Goal: Task Accomplishment & Management: Manage account settings

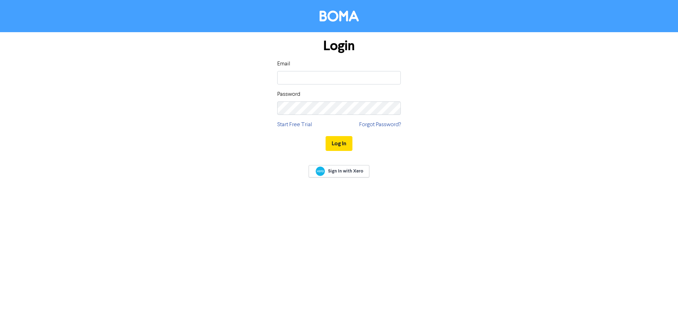
click at [314, 88] on div "Email Password" at bounding box center [339, 87] width 124 height 55
click at [316, 83] on input "email" at bounding box center [339, 77] width 124 height 13
type input "[PERSON_NAME][EMAIL_ADDRESS][DOMAIN_NAME]"
click at [349, 76] on input "[PERSON_NAME][EMAIL_ADDRESS][DOMAIN_NAME]" at bounding box center [339, 77] width 124 height 13
click at [351, 75] on input "email" at bounding box center [339, 77] width 124 height 13
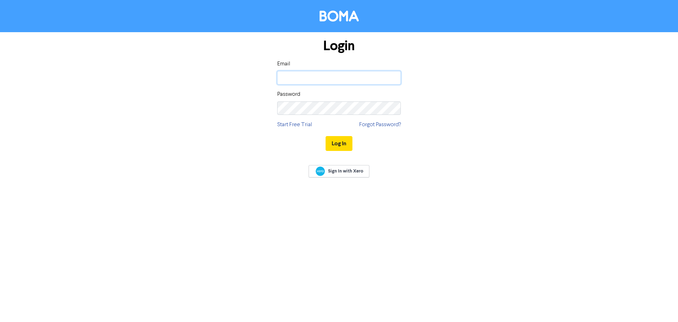
click at [344, 82] on input "email" at bounding box center [339, 77] width 124 height 13
type input "[PERSON_NAME][EMAIL_ADDRESS][DOMAIN_NAME]"
click at [326, 136] on button "Log In" at bounding box center [339, 143] width 27 height 15
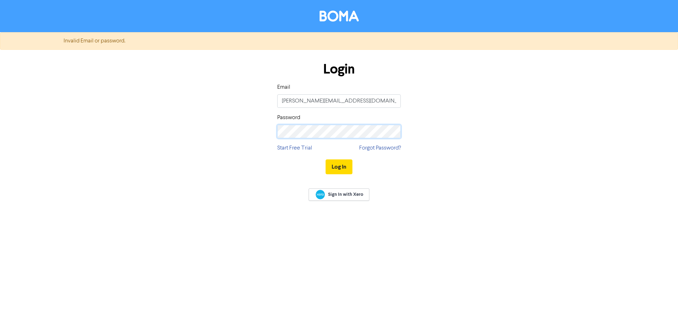
click at [326, 159] on button "Log In" at bounding box center [339, 166] width 27 height 15
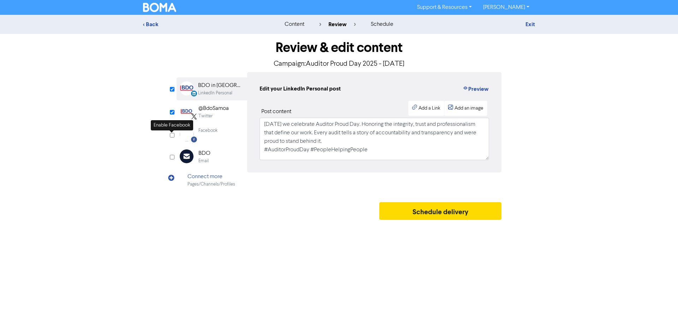
click at [173, 135] on input "checkbox" at bounding box center [172, 135] width 5 height 5
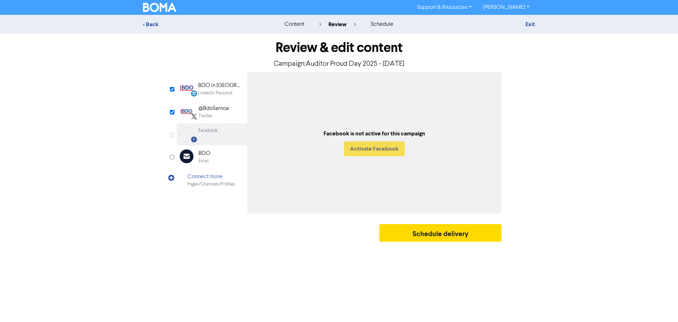
checkbox input "true"
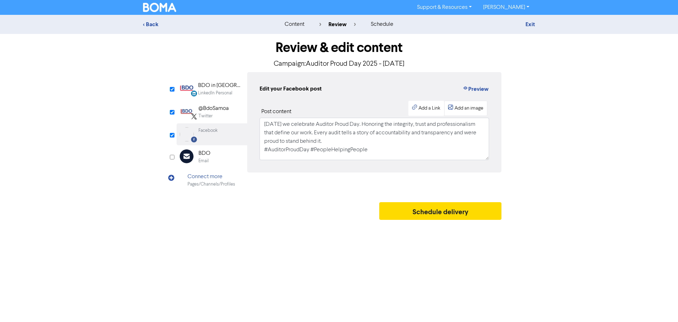
click at [474, 111] on div "Add an image" at bounding box center [468, 108] width 29 height 7
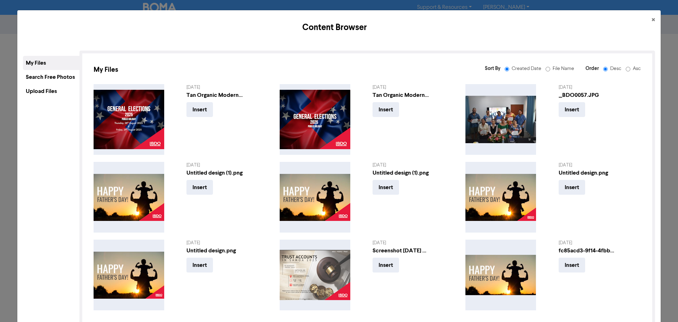
click at [627, 65] on label "Asc" at bounding box center [634, 68] width 14 height 7
click at [626, 67] on input "Asc" at bounding box center [628, 69] width 5 height 5
radio input "false"
radio input "true"
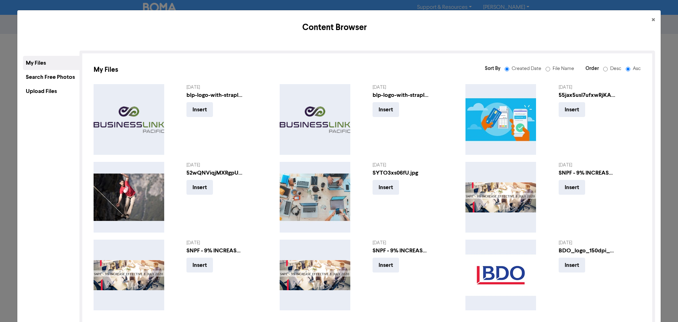
click at [603, 70] on input "Desc" at bounding box center [605, 69] width 5 height 5
radio input "true"
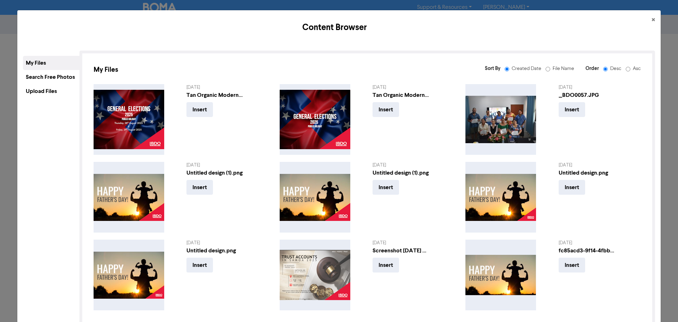
click at [55, 90] on div "Upload Files" at bounding box center [51, 91] width 57 height 14
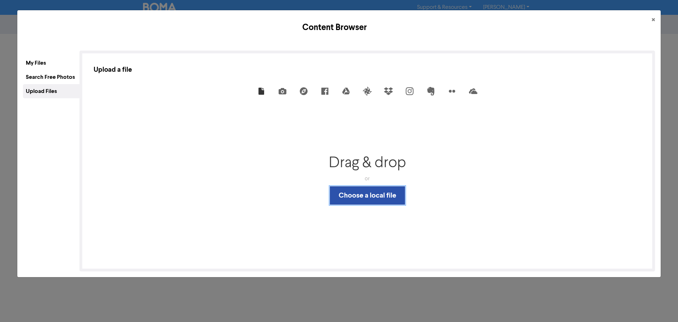
click at [359, 192] on button "Choose a local file" at bounding box center [367, 195] width 75 height 18
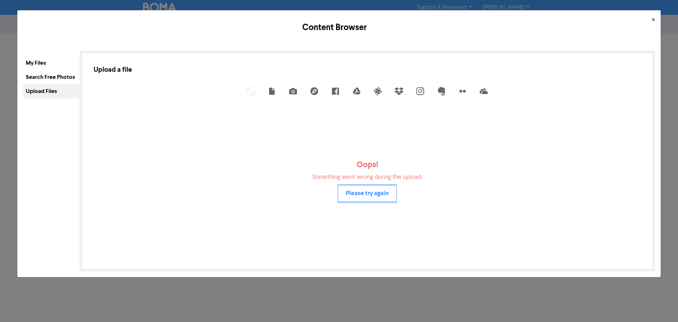
click at [378, 192] on button "Please try again" at bounding box center [367, 193] width 57 height 17
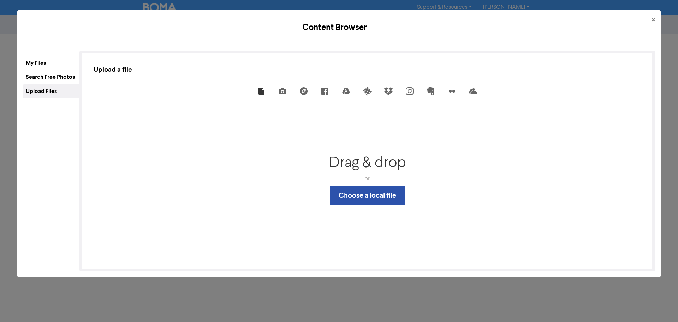
click at [387, 160] on div "Drag & drop" at bounding box center [367, 163] width 77 height 18
click at [66, 67] on div "My Files" at bounding box center [51, 63] width 57 height 14
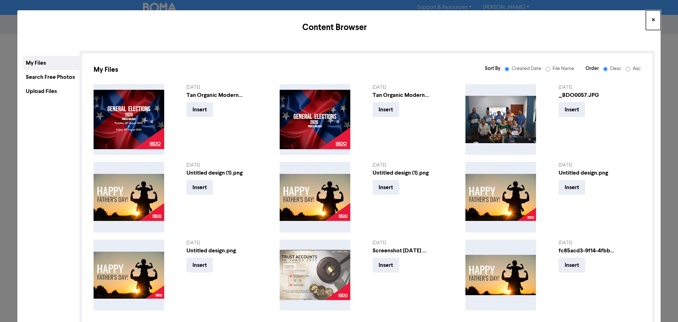
drag, startPoint x: 647, startPoint y: 20, endPoint x: 637, endPoint y: 21, distance: 10.7
click at [652, 20] on span "×" at bounding box center [654, 20] width 4 height 11
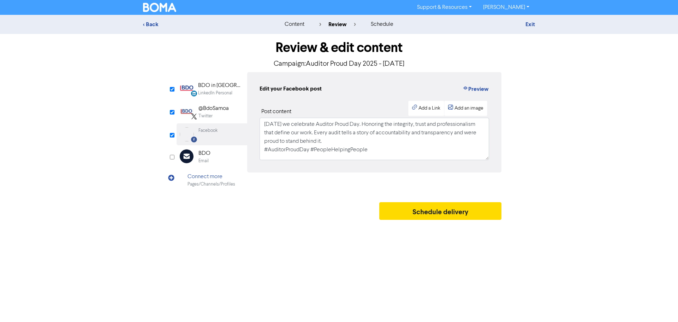
click at [524, 25] on div "Exit" at bounding box center [473, 24] width 124 height 8
click at [531, 24] on link "Exit" at bounding box center [530, 24] width 10 height 7
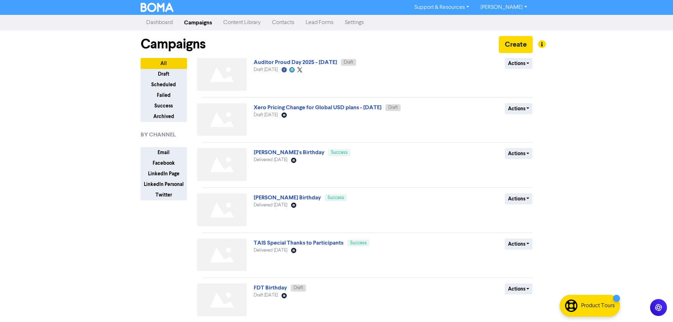
click at [232, 24] on link "Content Library" at bounding box center [242, 23] width 49 height 14
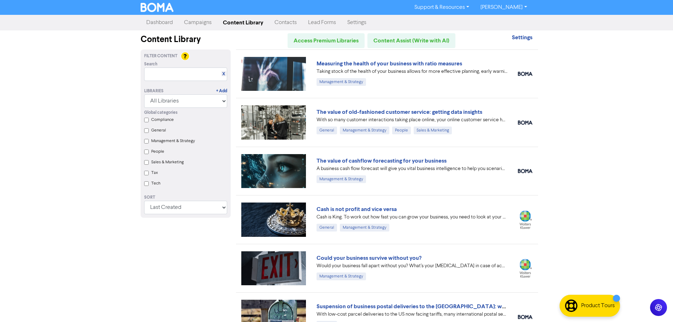
click at [170, 25] on link "Dashboard" at bounding box center [160, 23] width 38 height 14
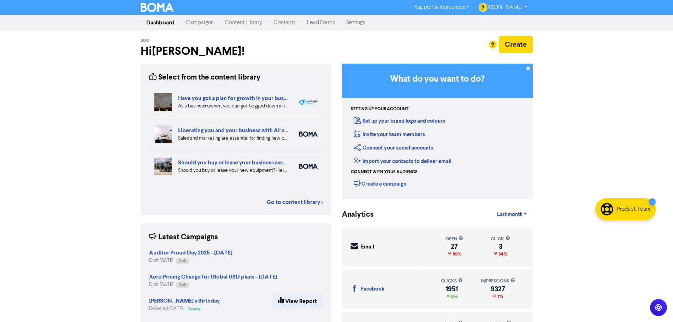
drag, startPoint x: 618, startPoint y: 314, endPoint x: 654, endPoint y: 217, distance: 103.0
click at [654, 217] on body "Support & Resources Video Tutorials FAQ & Guides Marketing Education [PERSON_NA…" at bounding box center [336, 161] width 673 height 322
click at [592, 304] on div "Support & Resources Video Tutorials FAQ & Guides Marketing Education [PERSON_NA…" at bounding box center [336, 161] width 673 height 322
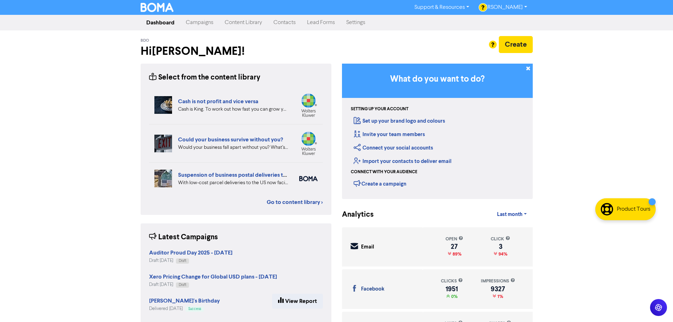
click at [196, 22] on link "Campaigns" at bounding box center [199, 23] width 39 height 14
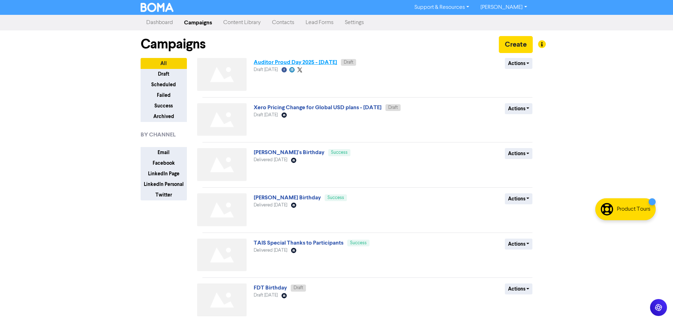
click at [309, 64] on link "Auditor Proud Day 2025 - [DATE]" at bounding box center [295, 62] width 83 height 7
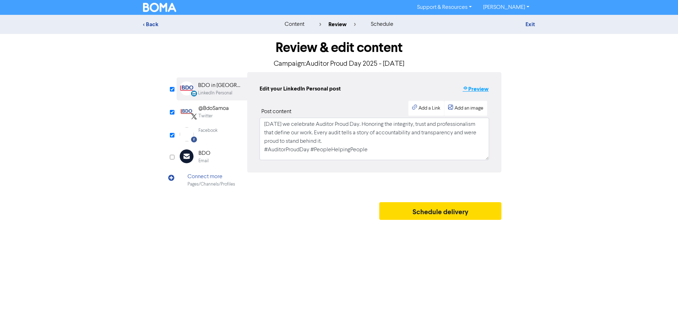
click at [476, 91] on button "Preview" at bounding box center [475, 88] width 27 height 9
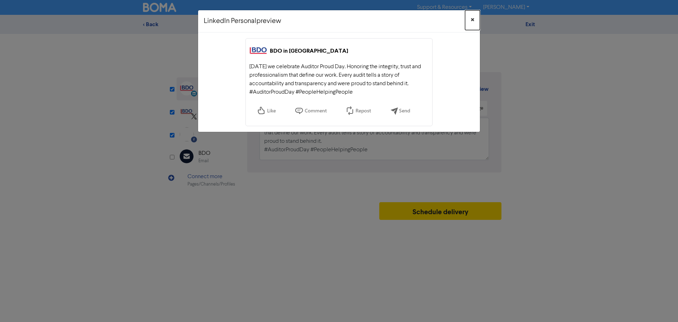
click at [473, 19] on span "×" at bounding box center [473, 20] width 4 height 11
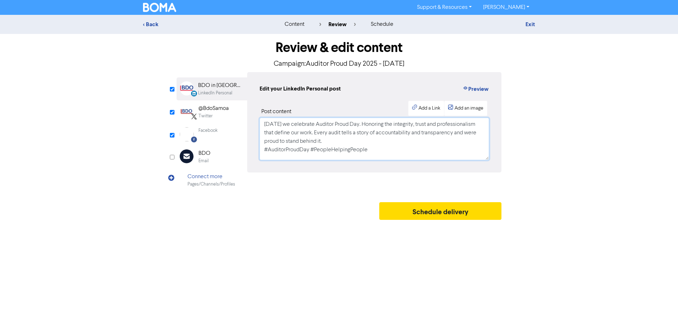
click at [358, 126] on textarea "[DATE] we celebrate Auditor Proud Day. Honoring the integrity, trust and profes…" at bounding box center [375, 139] width 230 height 42
click at [470, 89] on button "Preview" at bounding box center [475, 88] width 27 height 9
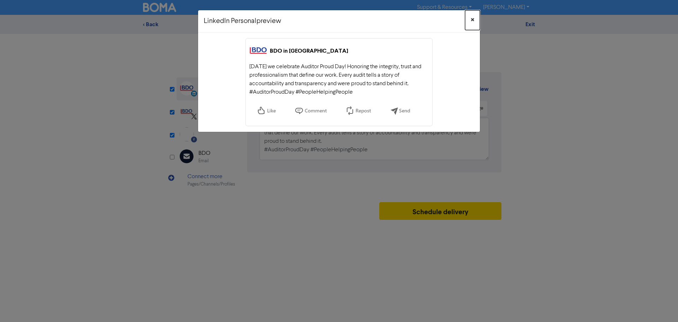
click at [476, 22] on button "×" at bounding box center [472, 20] width 15 height 20
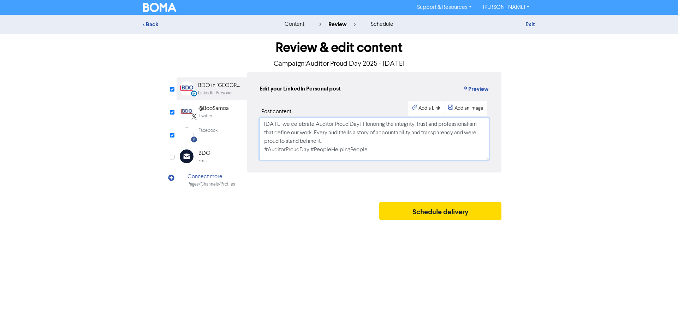
drag, startPoint x: 317, startPoint y: 133, endPoint x: 323, endPoint y: 144, distance: 12.4
click at [323, 144] on textarea "[DATE] we celebrate Auditor Proud Day! Honoring the integrity, trust and profes…" at bounding box center [375, 139] width 230 height 42
click at [363, 123] on textarea "[DATE] we celebrate Auditor Proud Day! Honoring the integrity, trust and profes…" at bounding box center [375, 139] width 230 height 42
click at [444, 137] on textarea "[DATE] we celebrate Auditor Proud Day! Honoring the integrity, trust and profes…" at bounding box center [375, 139] width 230 height 42
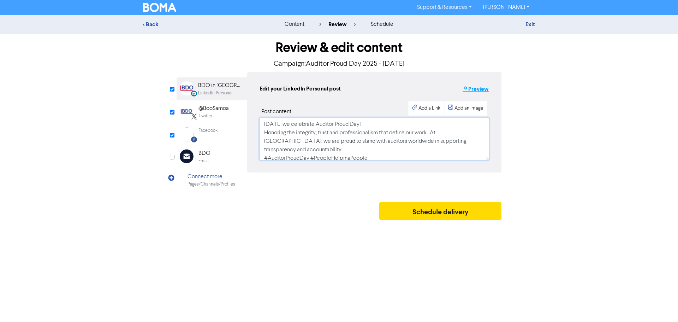
type textarea "[DATE] we celebrate Auditor Proud Day! Honoring the integrity, trust and profes…"
click at [475, 89] on button "Preview" at bounding box center [475, 88] width 27 height 9
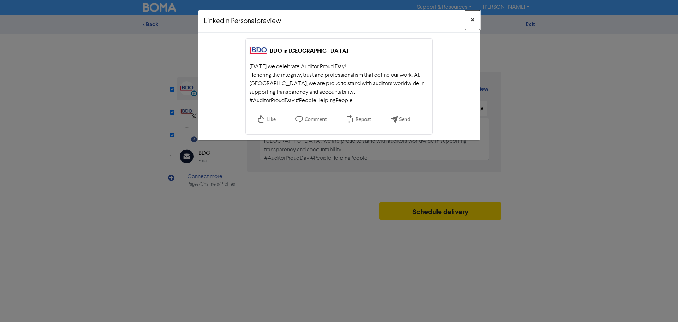
click at [472, 20] on span "×" at bounding box center [473, 20] width 4 height 11
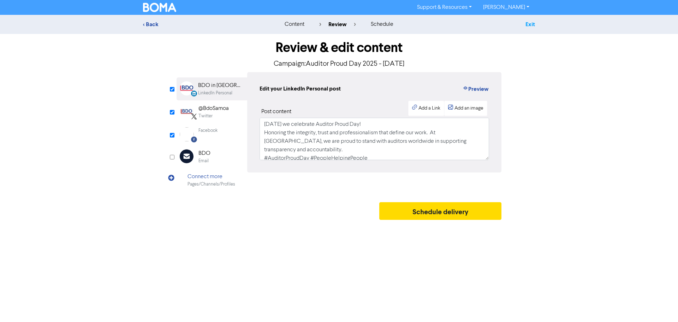
click at [534, 23] on link "Exit" at bounding box center [530, 24] width 10 height 7
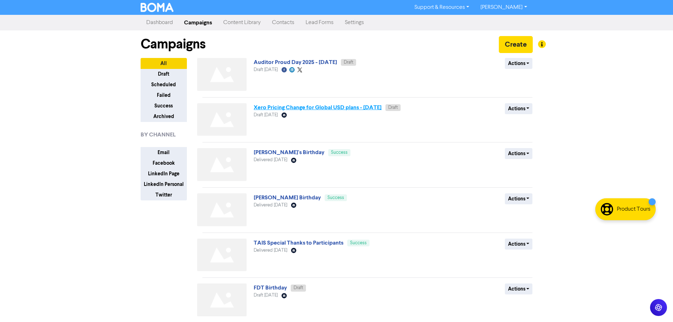
click at [314, 107] on link "Xero Pricing Change for Global USD plans - [DATE]" at bounding box center [318, 107] width 128 height 7
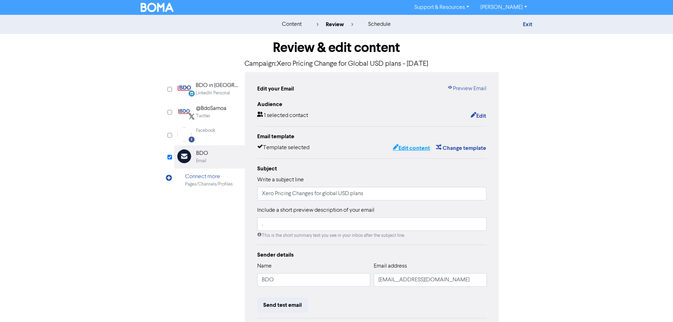
click at [415, 146] on button "Edit content" at bounding box center [411, 147] width 38 height 9
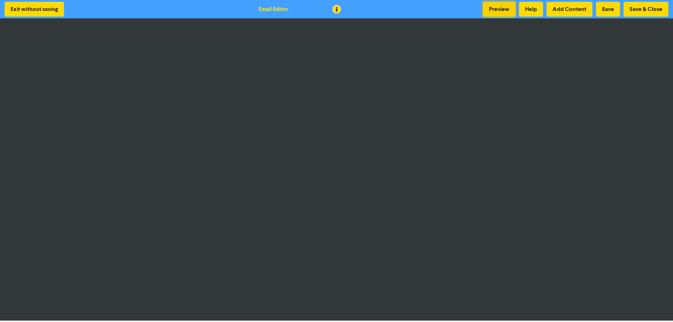
click at [509, 8] on button "Preview" at bounding box center [499, 9] width 32 height 15
click at [492, 10] on button "Preview" at bounding box center [499, 9] width 32 height 15
click at [632, 12] on button "Save & Close" at bounding box center [645, 9] width 45 height 15
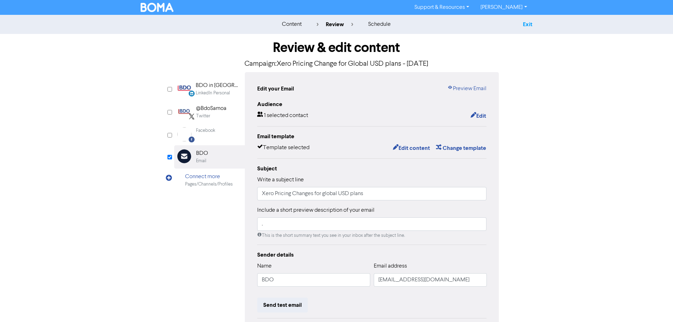
click at [528, 23] on link "Exit" at bounding box center [528, 24] width 10 height 7
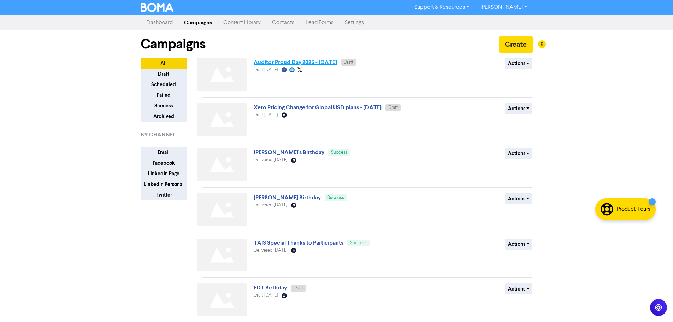
click at [332, 65] on link "Auditor Proud Day 2025 - [DATE]" at bounding box center [295, 62] width 83 height 7
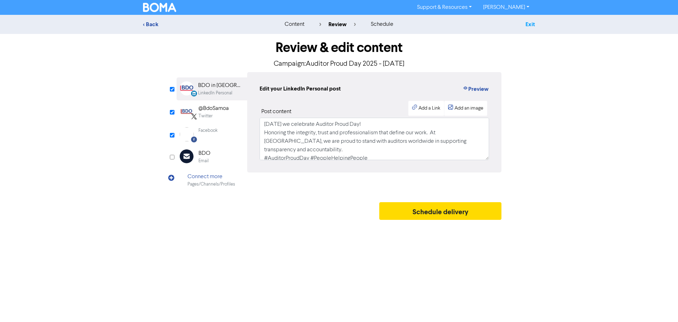
click at [531, 25] on link "Exit" at bounding box center [530, 24] width 10 height 7
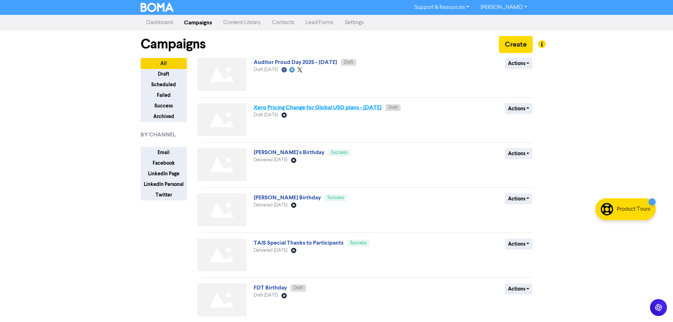
click at [315, 105] on link "Xero Pricing Change for Global USD plans - [DATE]" at bounding box center [318, 107] width 128 height 7
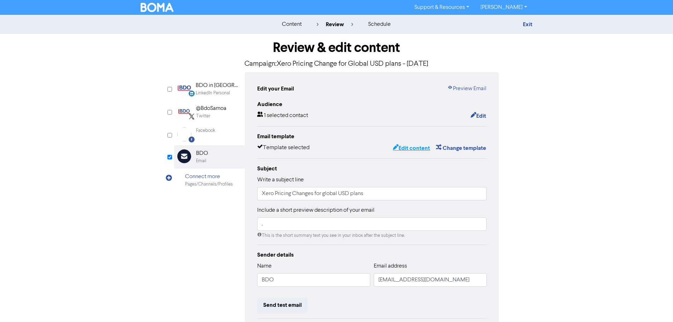
click at [410, 149] on button "Edit content" at bounding box center [411, 147] width 38 height 9
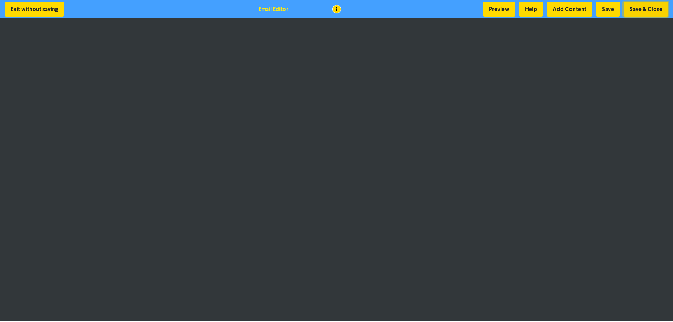
click at [655, 9] on button "Save & Close" at bounding box center [645, 9] width 45 height 15
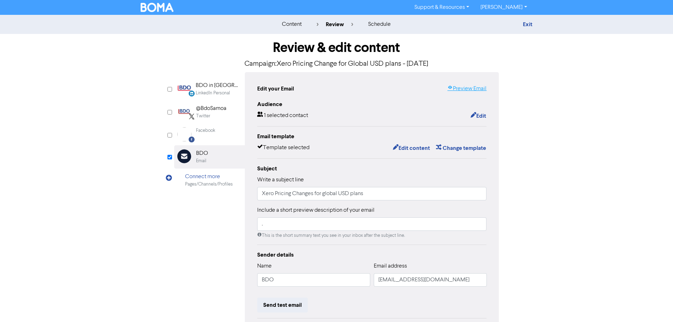
click at [460, 88] on link "Preview Email" at bounding box center [466, 88] width 39 height 8
click at [477, 118] on button "Edit" at bounding box center [478, 115] width 16 height 9
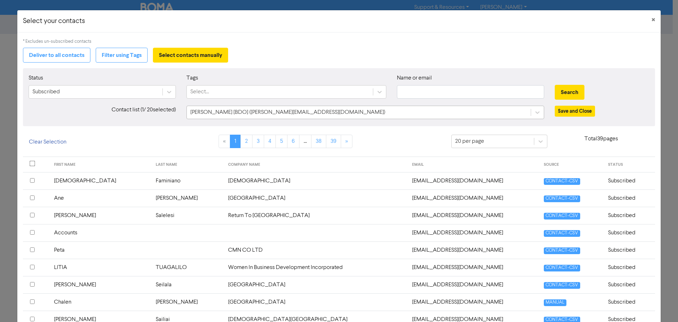
click at [301, 114] on div "[PERSON_NAME] [BDO] ([PERSON_NAME][EMAIL_ADDRESS][DOMAIN_NAME])" at bounding box center [359, 112] width 344 height 13
click at [119, 54] on button "Filter using Tags" at bounding box center [122, 55] width 52 height 15
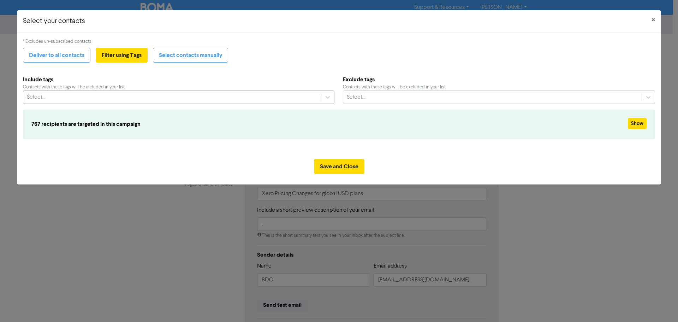
click at [221, 102] on div "Select..." at bounding box center [172, 97] width 298 height 13
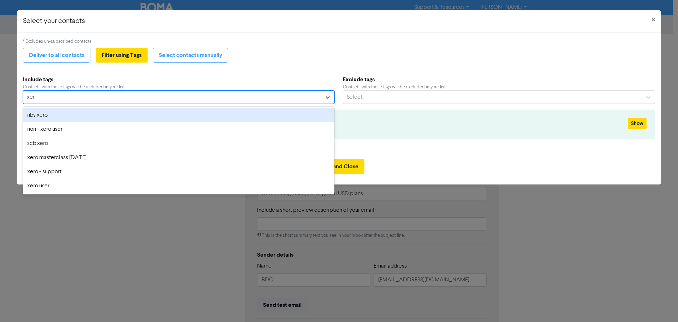
type input "xero"
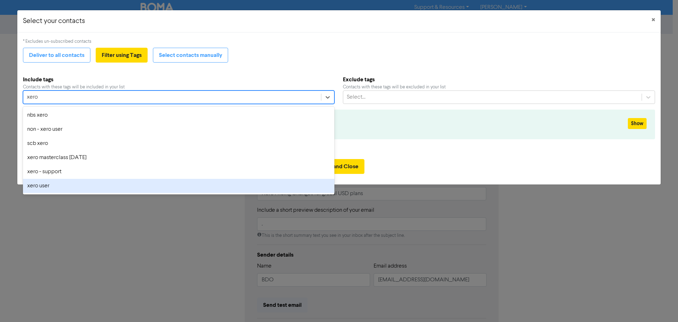
click at [105, 187] on div "xero user" at bounding box center [178, 186] width 311 height 14
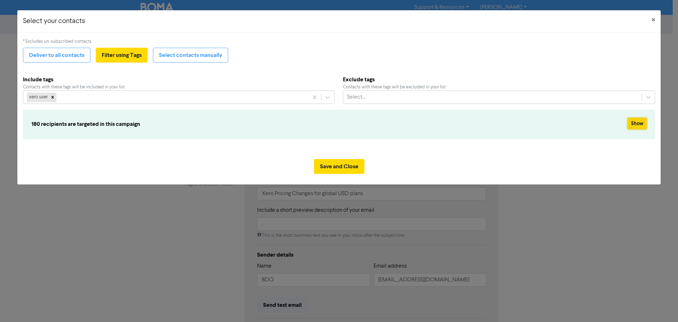
click at [637, 122] on button "Show" at bounding box center [637, 123] width 19 height 11
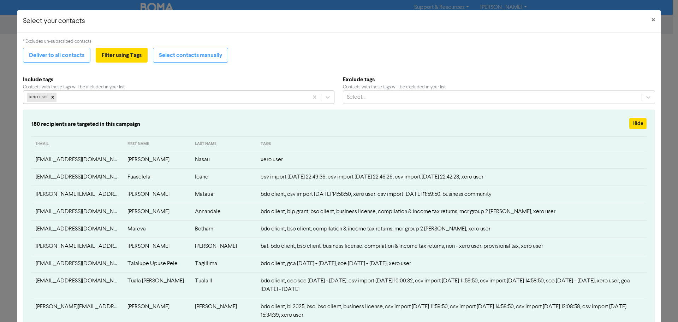
click at [112, 94] on div "xero user" at bounding box center [165, 97] width 285 height 13
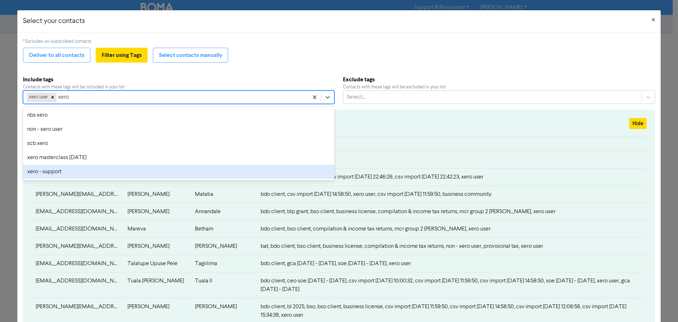
type input "xero"
click at [477, 32] on div "Select your contacts ×" at bounding box center [338, 21] width 643 height 22
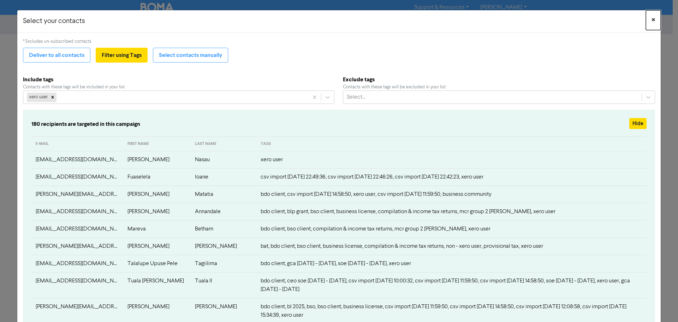
click at [652, 18] on span "×" at bounding box center [654, 20] width 4 height 11
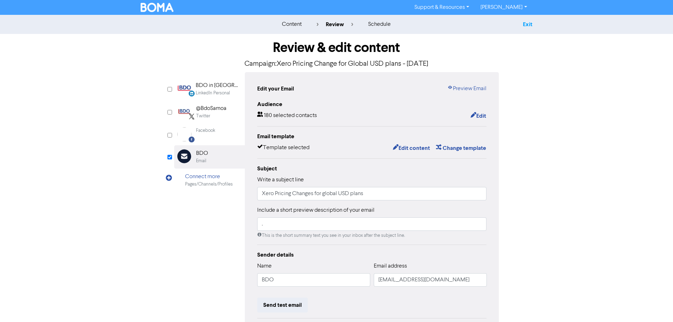
click at [527, 26] on link "Exit" at bounding box center [528, 24] width 10 height 7
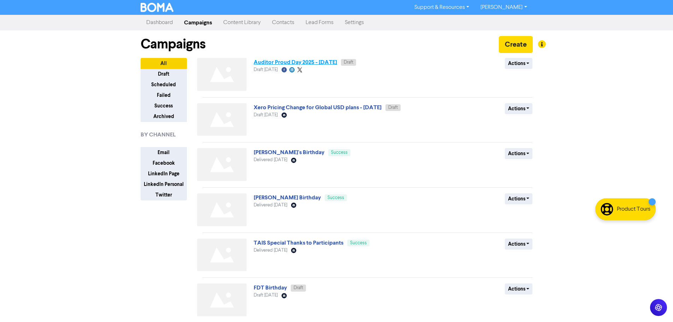
click at [278, 61] on link "Auditor Proud Day 2025 - [DATE]" at bounding box center [295, 62] width 83 height 7
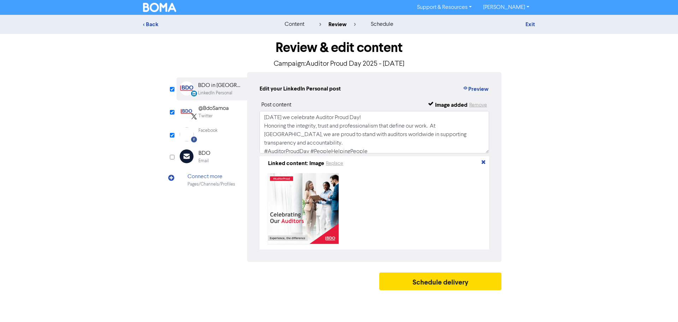
click at [219, 134] on div "Facebook Created with Sketch. Facebook" at bounding box center [212, 134] width 71 height 22
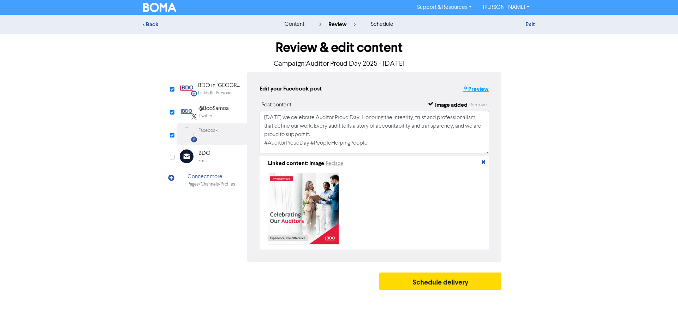
click at [477, 87] on button "Preview" at bounding box center [475, 88] width 27 height 9
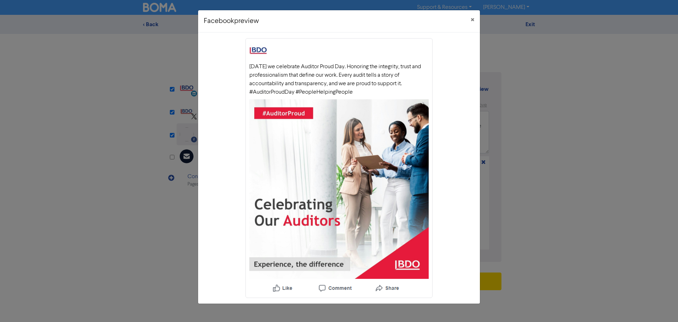
click at [456, 236] on div "[DATE] we celebrate Auditor Proud Day. Honoring the integrity, trust and profes…" at bounding box center [339, 167] width 282 height 271
click at [469, 20] on button "×" at bounding box center [472, 20] width 15 height 20
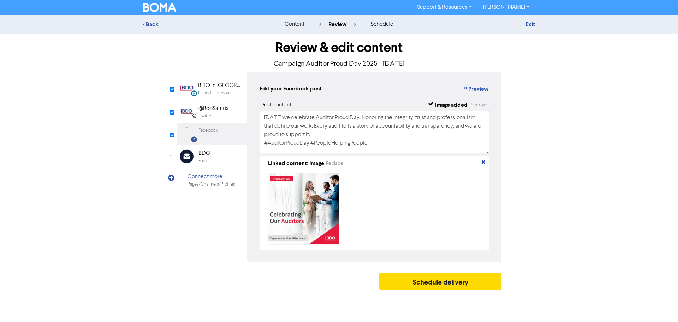
click at [208, 113] on div "Twitter" at bounding box center [205, 116] width 14 height 7
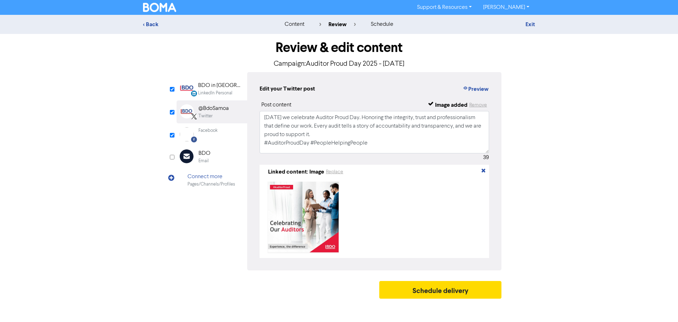
click at [215, 94] on div "LinkedIn Personal" at bounding box center [215, 93] width 34 height 7
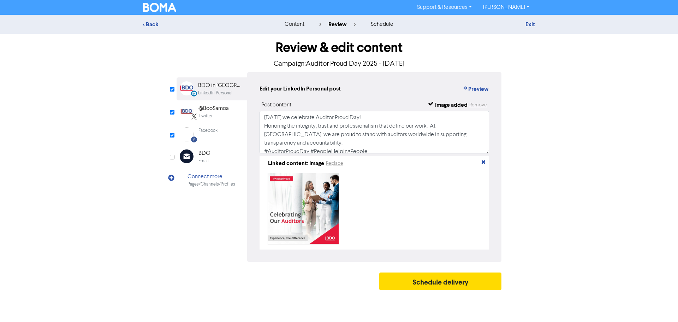
click at [212, 109] on div "@BdoSamoa" at bounding box center [213, 108] width 30 height 8
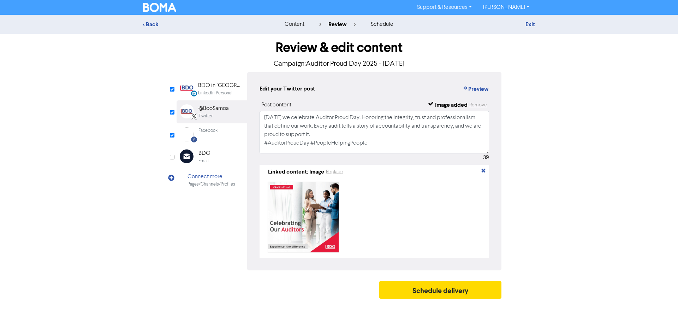
click at [219, 92] on div "LinkedIn Personal" at bounding box center [215, 93] width 34 height 7
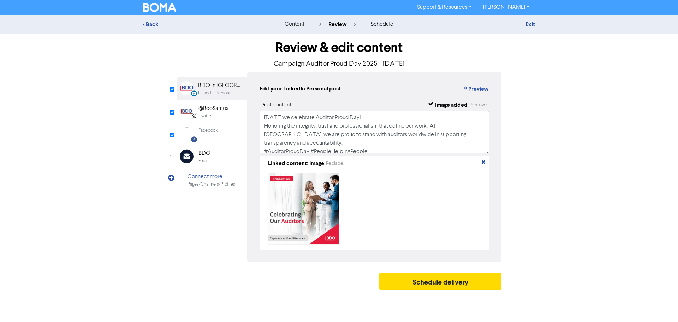
click at [215, 125] on div "Facebook Created with Sketch. Facebook" at bounding box center [212, 134] width 71 height 22
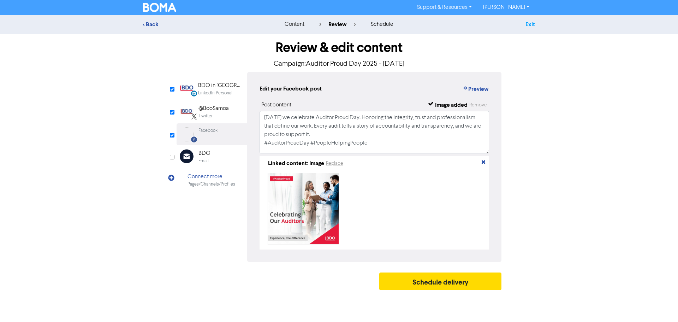
click at [528, 26] on link "Exit" at bounding box center [530, 24] width 10 height 7
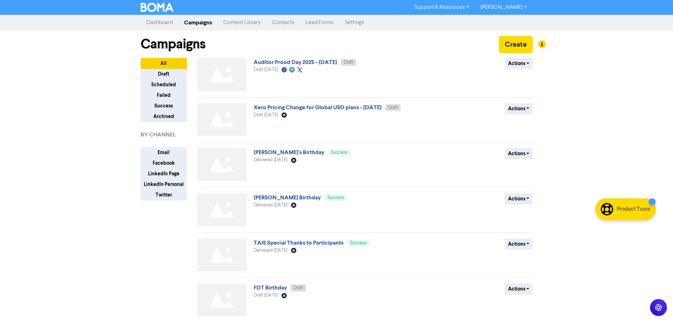
click at [521, 2] on link "[PERSON_NAME]" at bounding box center [504, 7] width 58 height 11
click at [509, 24] on button "Log Out" at bounding box center [503, 21] width 56 height 8
